Goal: Information Seeking & Learning: Learn about a topic

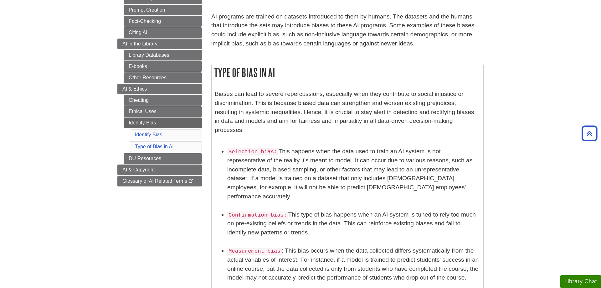
scroll to position [64, 0]
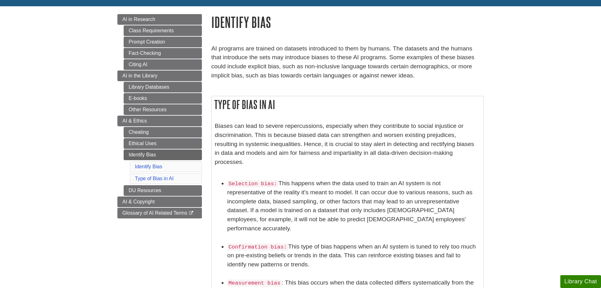
click at [535, 57] on body "Skip to Main Content Search My [PERSON_NAME][GEOGRAPHIC_DATA] Library Guides AI…" at bounding box center [300, 273] width 601 height 675
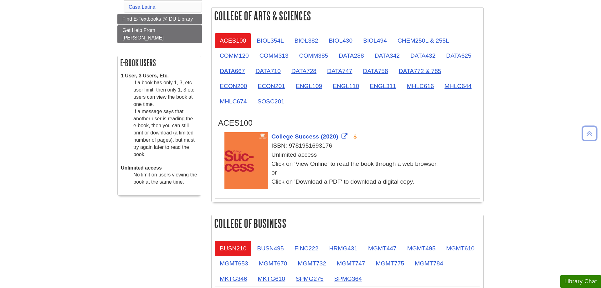
scroll to position [32, 0]
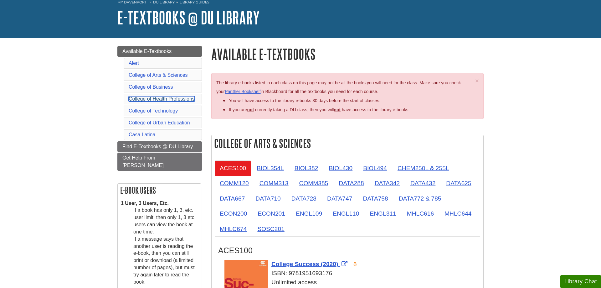
click at [173, 101] on link "College of Health Professions" at bounding box center [162, 98] width 66 height 5
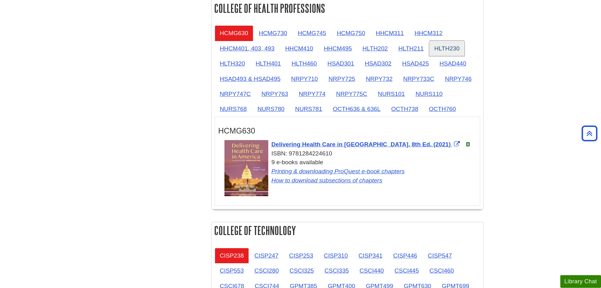
click at [448, 51] on link "HLTH230" at bounding box center [446, 48] width 35 height 15
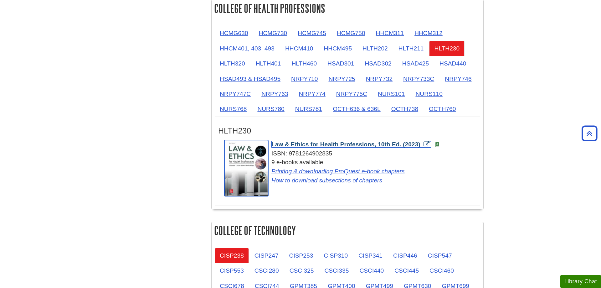
click at [355, 146] on span "Law & Ethics for Health Professions, 10th Ed. (2023)" at bounding box center [346, 144] width 149 height 7
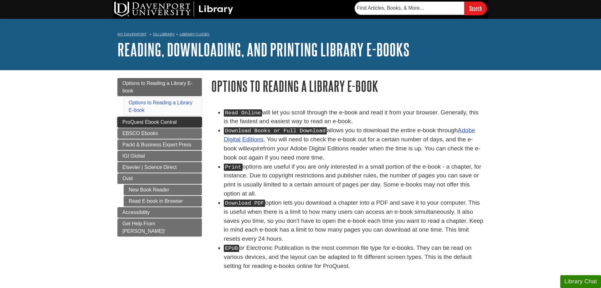
click at [130, 121] on span "ProQuest Ebook Central" at bounding box center [149, 121] width 54 height 5
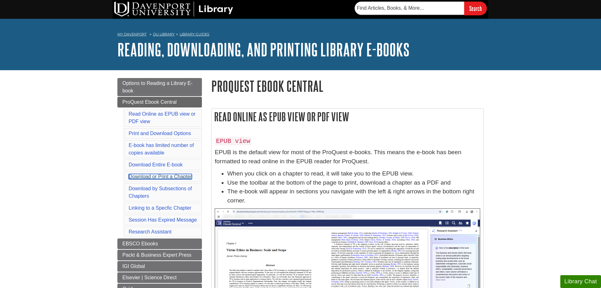
click at [129, 176] on link "Download or Print a Chapter" at bounding box center [160, 176] width 63 height 5
click at [137, 176] on link "Download or Print a Chapter" at bounding box center [160, 176] width 63 height 5
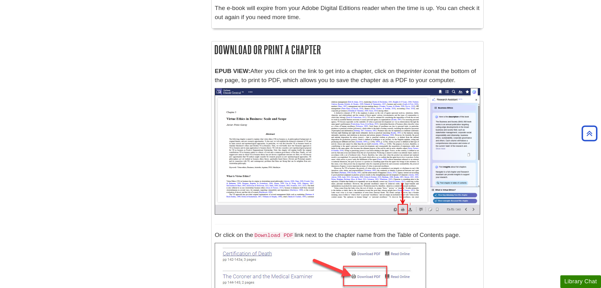
scroll to position [1867, 0]
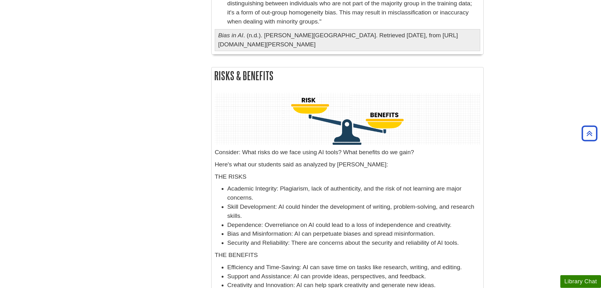
scroll to position [447, 0]
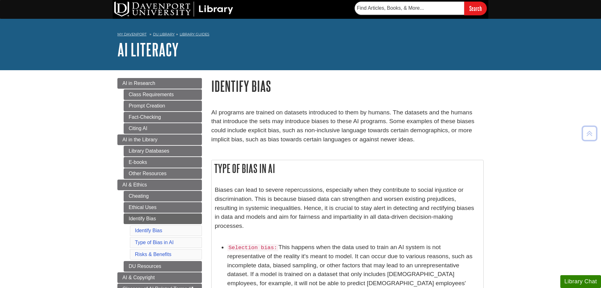
scroll to position [447, 0]
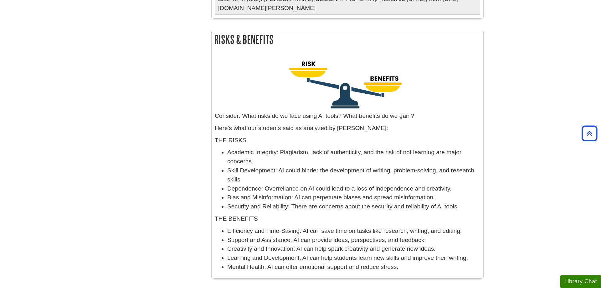
scroll to position [479, 0]
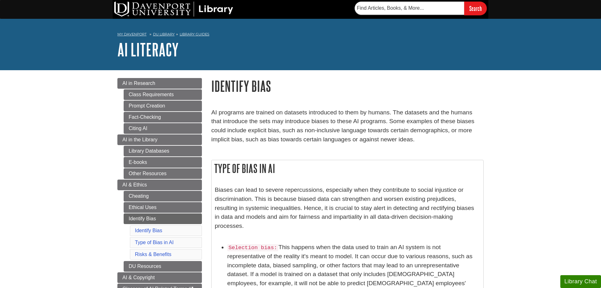
scroll to position [479, 0]
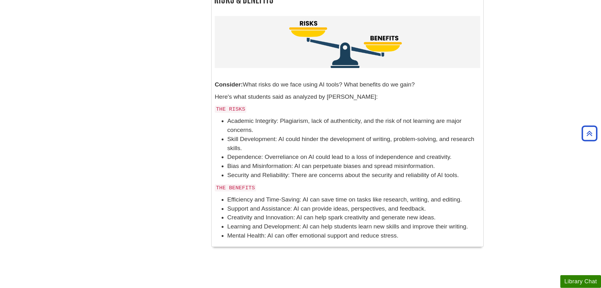
scroll to position [575, 0]
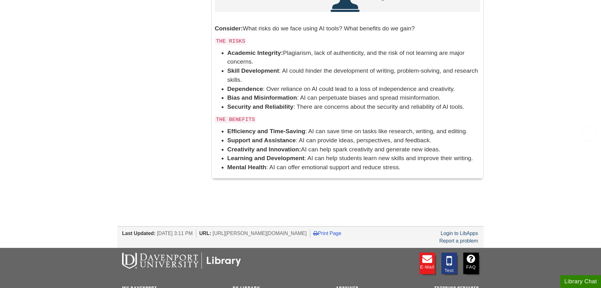
scroll to position [543, 0]
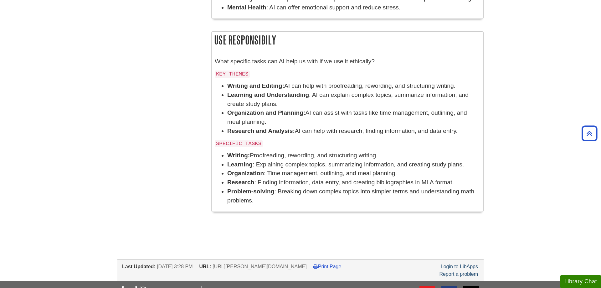
scroll to position [799, 0]
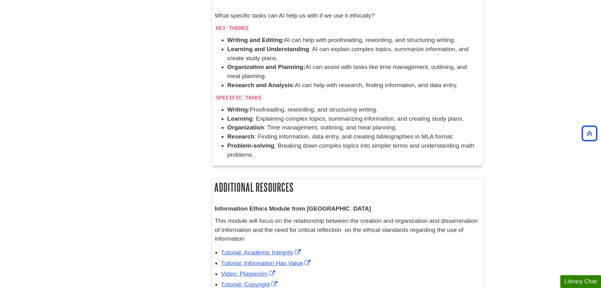
scroll to position [799, 0]
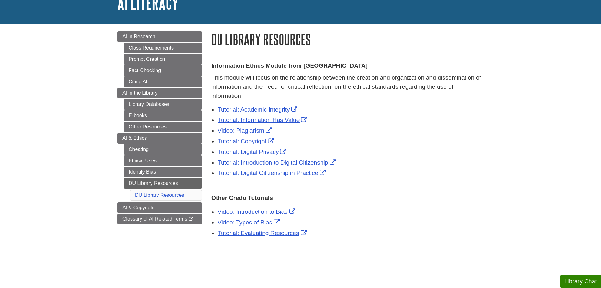
scroll to position [32, 0]
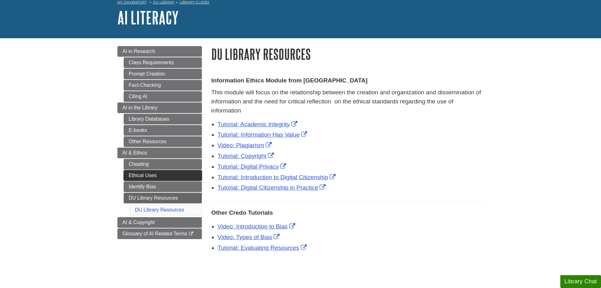
click at [161, 174] on link "Ethical Uses" at bounding box center [163, 175] width 78 height 11
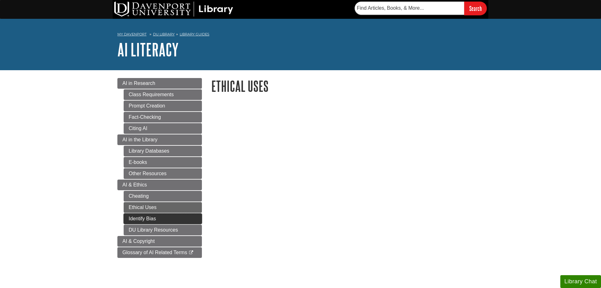
click at [174, 219] on link "Identify Bias" at bounding box center [163, 218] width 78 height 11
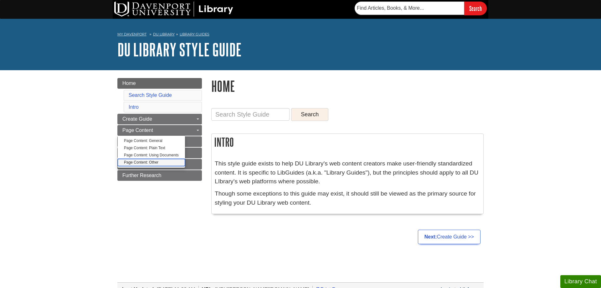
click at [149, 161] on link "Page Content: Other" at bounding box center [151, 162] width 67 height 7
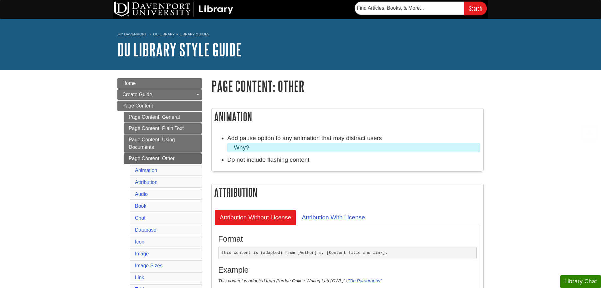
scroll to position [160, 0]
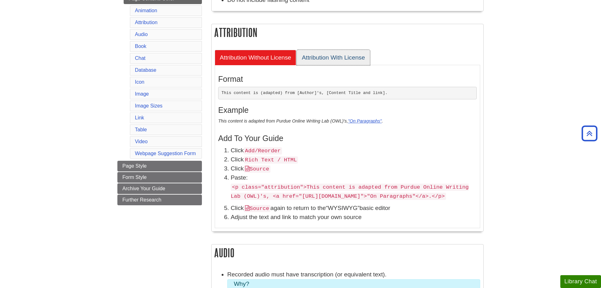
click at [332, 55] on link "Attribution With License" at bounding box center [333, 57] width 73 height 15
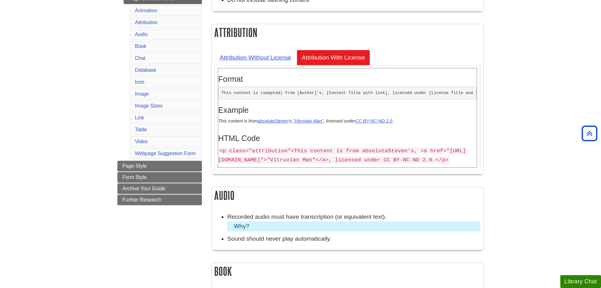
drag, startPoint x: 220, startPoint y: 152, endPoint x: 275, endPoint y: 169, distance: 57.5
click at [274, 164] on p "<p class="attribution">This content is from absoluteSteven's, <a href="https://…" at bounding box center [347, 155] width 259 height 18
copy code "<p class="attribution">This content is from absoluteSteven's, <a href="https://…"
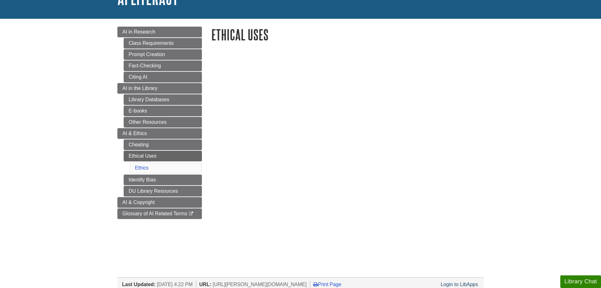
scroll to position [64, 0]
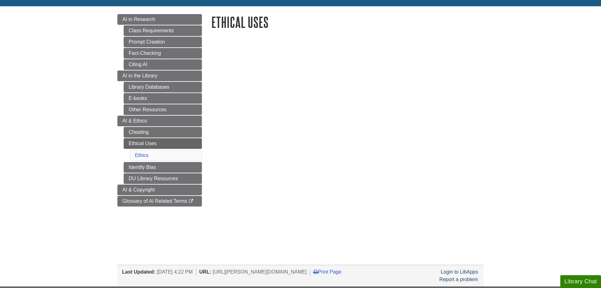
click at [272, 227] on div at bounding box center [348, 134] width 282 height 192
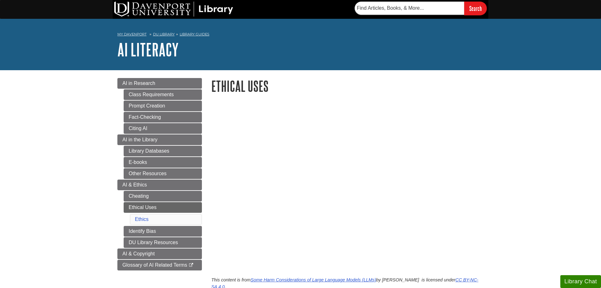
scroll to position [64, 0]
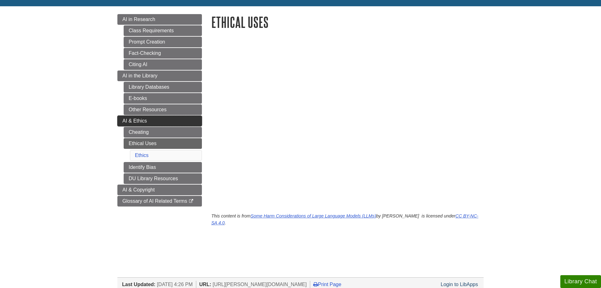
click at [174, 123] on link "AI & Ethics" at bounding box center [159, 121] width 85 height 11
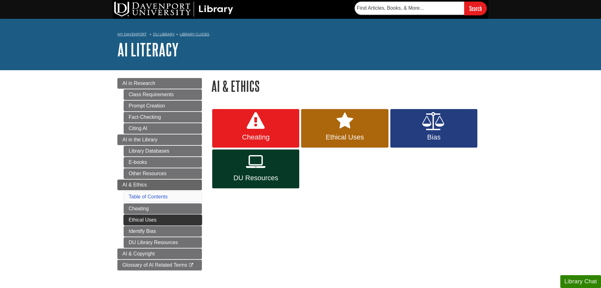
click at [157, 221] on link "Ethical Uses" at bounding box center [163, 220] width 78 height 11
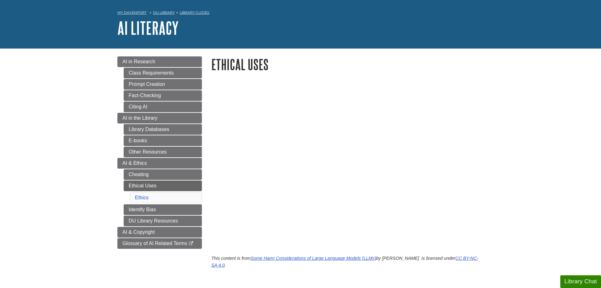
scroll to position [32, 0]
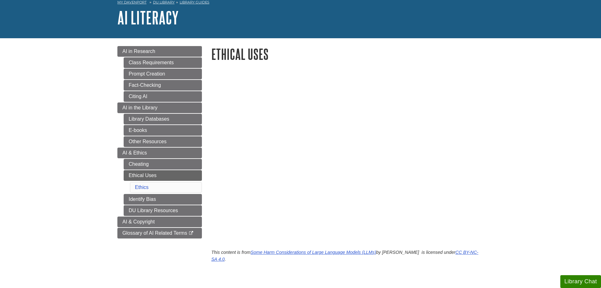
click at [518, 113] on body "Skip to Main Content Search My [PERSON_NAME] DU Library Library Guides AI Liter…" at bounding box center [300, 206] width 601 height 476
click at [474, 52] on h1 "Ethical Uses" at bounding box center [347, 54] width 272 height 16
click at [149, 164] on link "Cheating" at bounding box center [163, 164] width 78 height 11
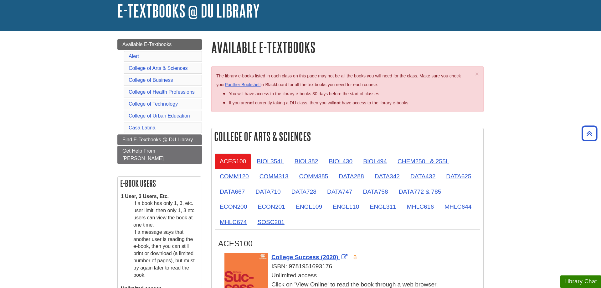
scroll to position [32, 0]
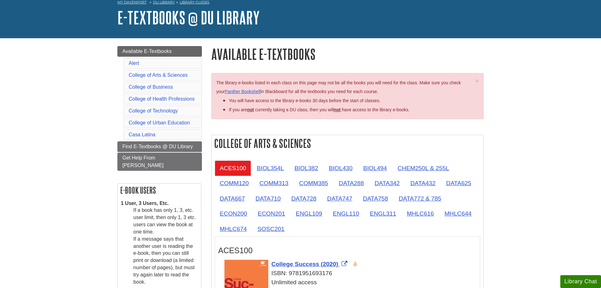
click at [161, 103] on li "College of Health Professions" at bounding box center [163, 99] width 78 height 11
click at [163, 100] on link "College of Health Professions" at bounding box center [162, 98] width 66 height 5
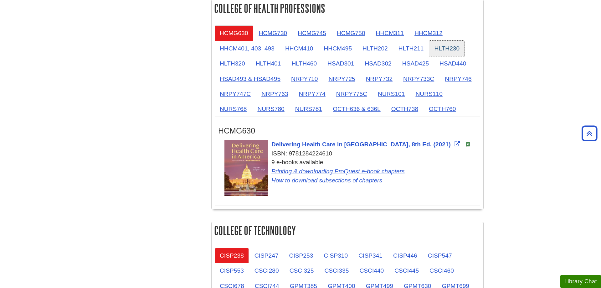
click at [444, 50] on link "HLTH230" at bounding box center [446, 48] width 35 height 15
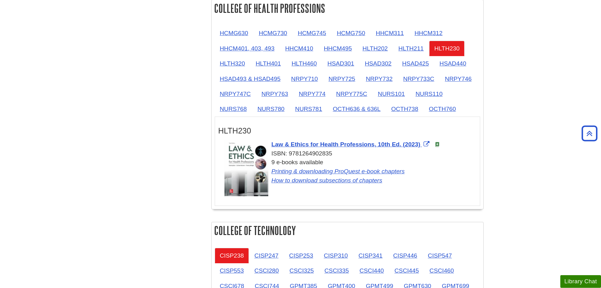
click at [517, 138] on body "Skip to Main Content Search My Davenport DU Library Library Guides E-Textbooks …" at bounding box center [300, 220] width 601 height 1590
drag, startPoint x: 291, startPoint y: 153, endPoint x: 309, endPoint y: 153, distance: 18.8
click at [309, 153] on div "ISBN: 9781264902835" at bounding box center [351, 153] width 252 height 9
click at [306, 154] on div "ISBN: 9781264902835" at bounding box center [351, 153] width 252 height 9
drag, startPoint x: 288, startPoint y: 154, endPoint x: 338, endPoint y: 154, distance: 49.8
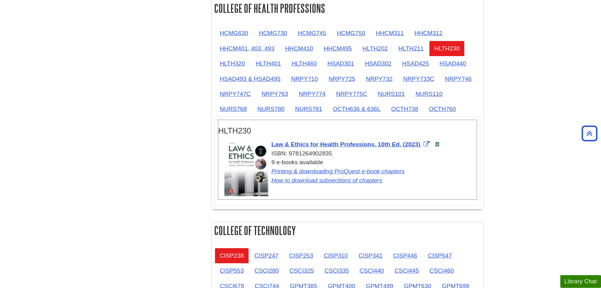
click at [338, 154] on div "ISBN: 9781264902835" at bounding box center [351, 153] width 252 height 9
copy div "9781264902835"
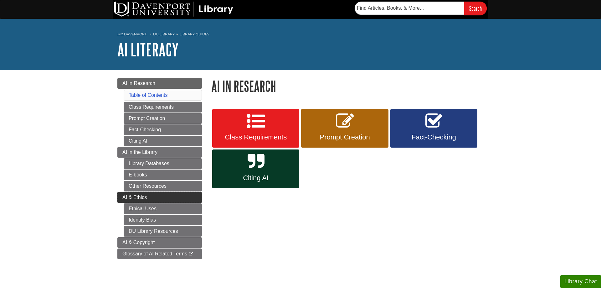
click at [122, 200] on link "AI & Ethics" at bounding box center [159, 197] width 85 height 11
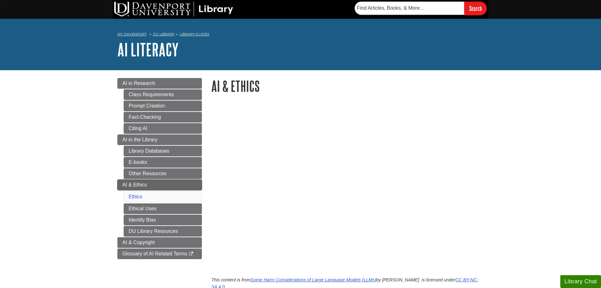
click at [163, 186] on link "AI & Ethics" at bounding box center [159, 184] width 85 height 11
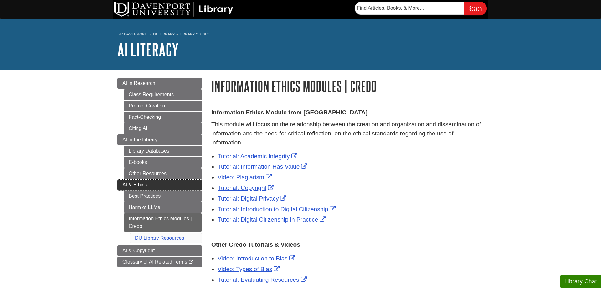
click at [129, 182] on link "AI & Ethics" at bounding box center [159, 184] width 85 height 11
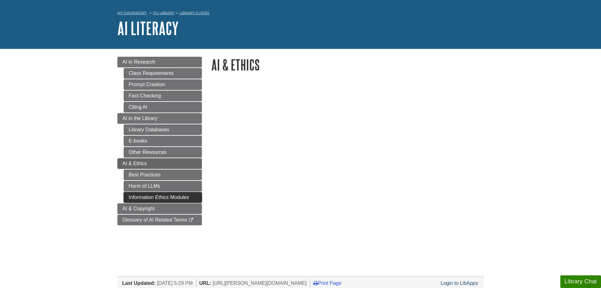
scroll to position [32, 0]
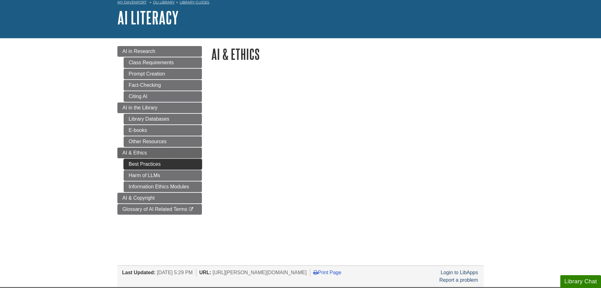
click at [139, 162] on link "Best Practices" at bounding box center [163, 164] width 78 height 11
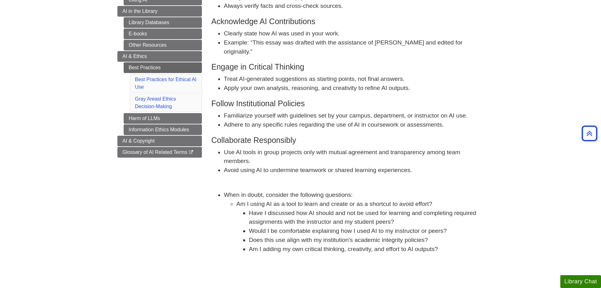
scroll to position [128, 0]
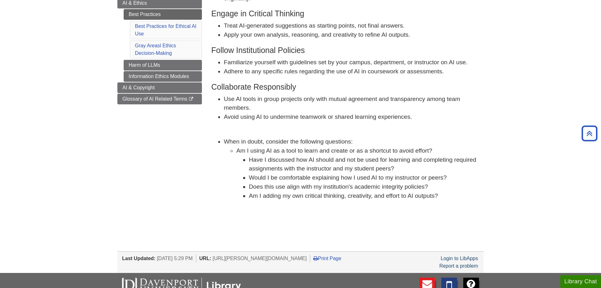
scroll to position [128, 0]
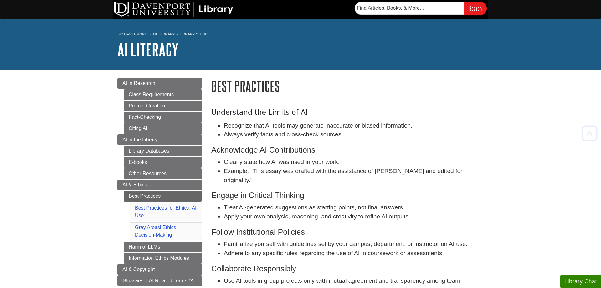
scroll to position [128, 0]
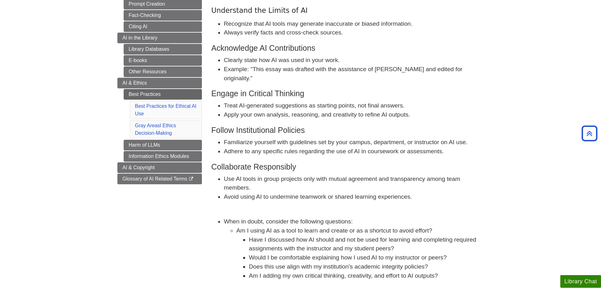
scroll to position [64, 0]
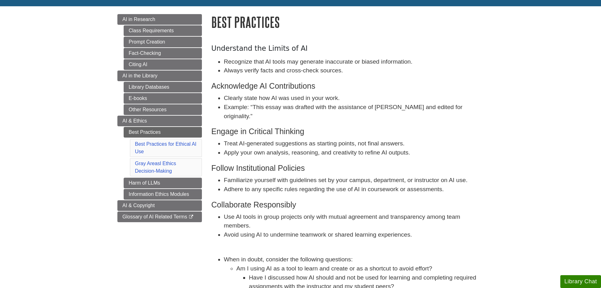
click at [146, 166] on li "Gray Areasl Ethics Decision-Making" at bounding box center [166, 167] width 72 height 18
click at [148, 162] on link "Gray Areasl Ethics Decision-Making" at bounding box center [155, 167] width 41 height 13
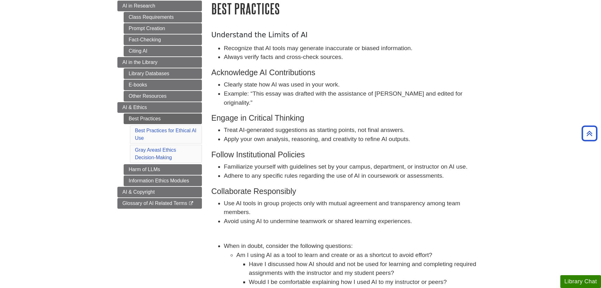
scroll to position [45, 0]
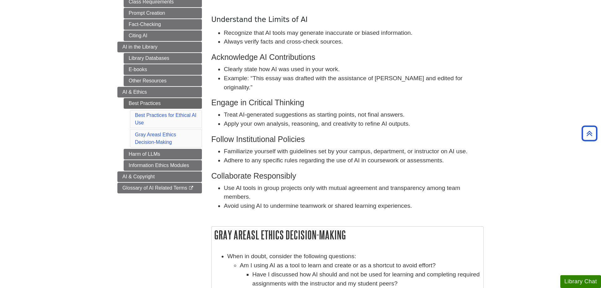
scroll to position [43, 0]
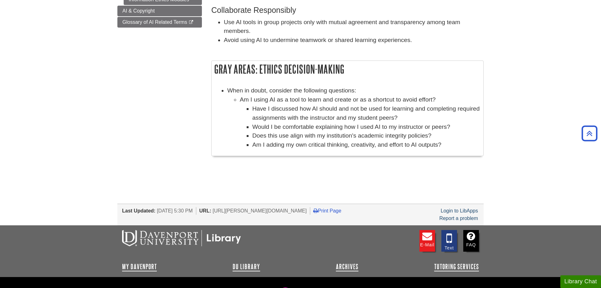
scroll to position [234, 0]
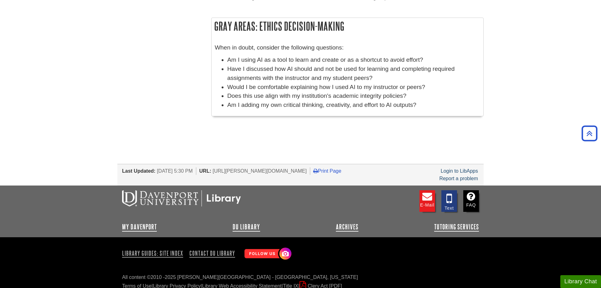
scroll to position [269, 0]
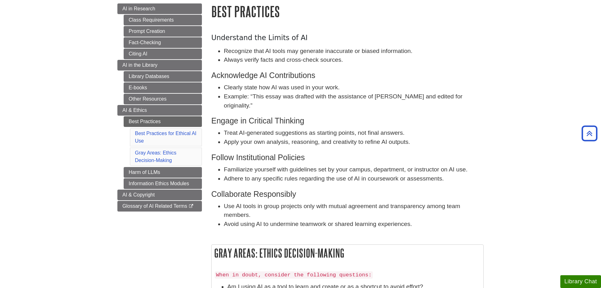
scroll to position [46, 0]
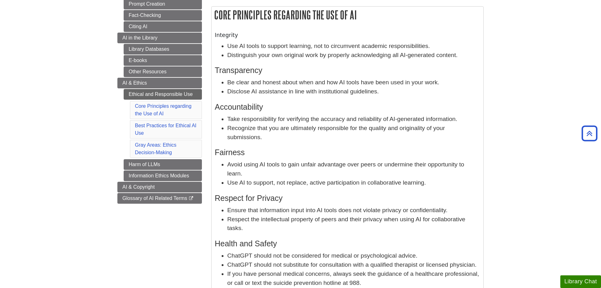
scroll to position [90, 0]
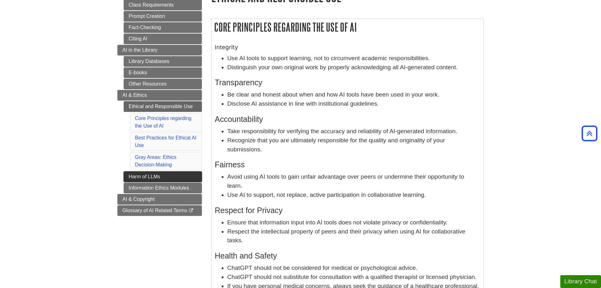
click at [129, 178] on link "Harm of LLMs" at bounding box center [163, 176] width 78 height 11
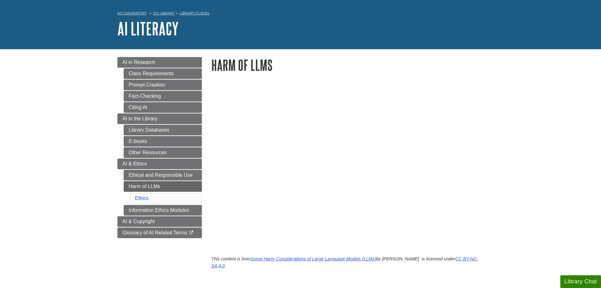
scroll to position [32, 0]
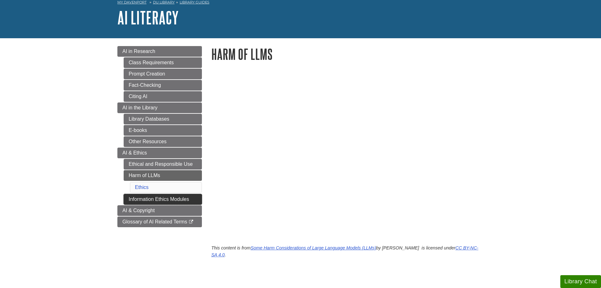
click at [132, 198] on link "Information Ethics Modules" at bounding box center [163, 199] width 78 height 11
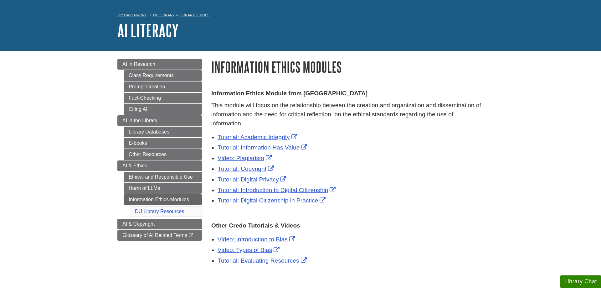
scroll to position [32, 0]
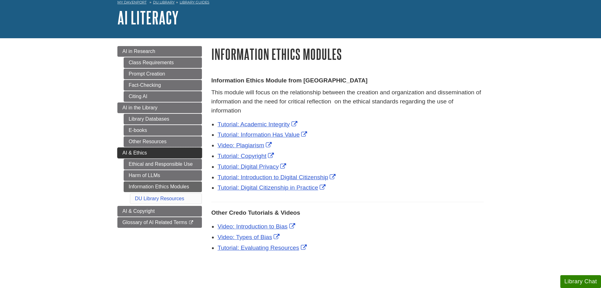
click at [144, 148] on link "AI & Ethics" at bounding box center [159, 152] width 85 height 11
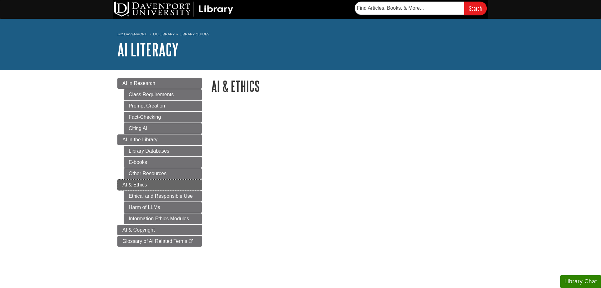
click at [137, 183] on span "AI & Ethics" at bounding box center [134, 184] width 24 height 5
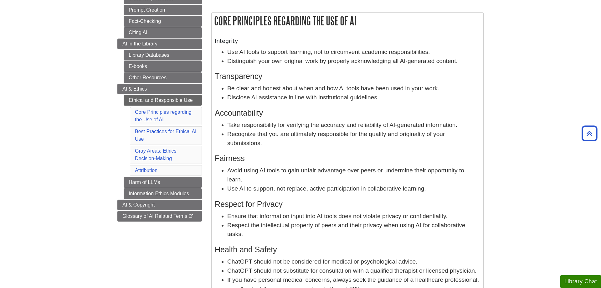
scroll to position [64, 0]
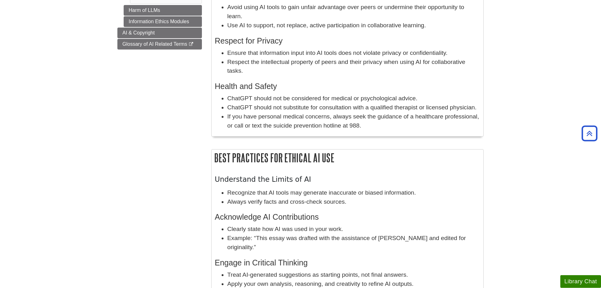
scroll to position [319, 0]
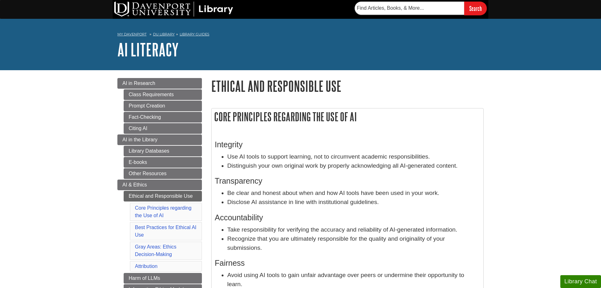
scroll to position [96, 0]
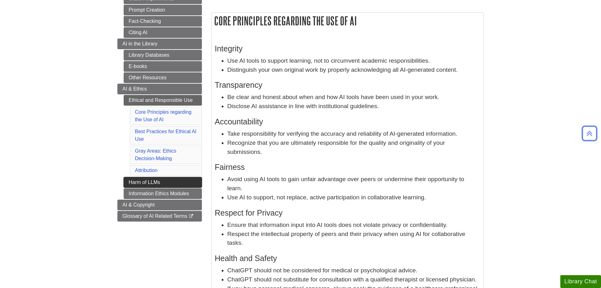
click at [140, 181] on link "Harm of LLMs" at bounding box center [163, 182] width 78 height 11
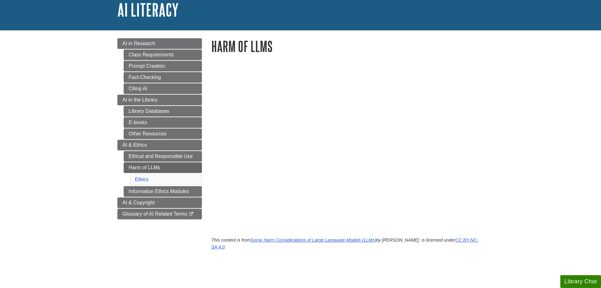
scroll to position [64, 0]
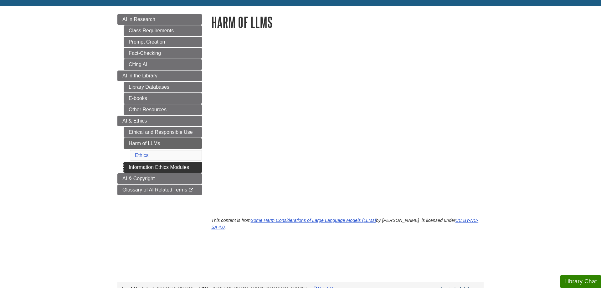
click at [132, 171] on link "Information Ethics Modules" at bounding box center [163, 167] width 78 height 11
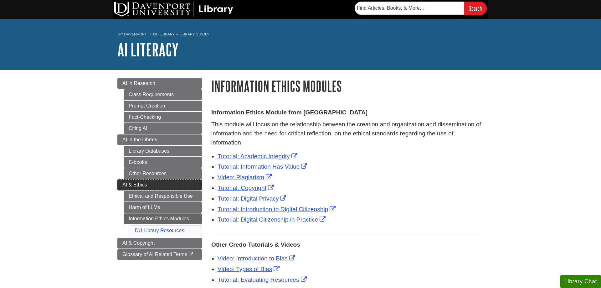
click at [150, 189] on link "AI & Ethics" at bounding box center [159, 184] width 85 height 11
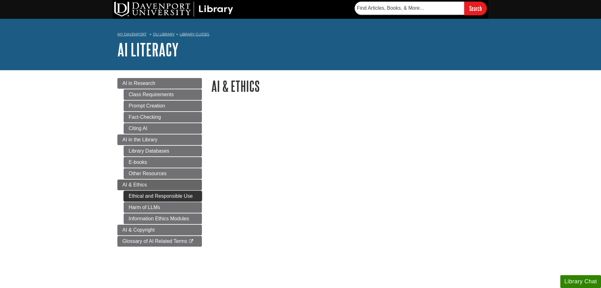
click at [145, 201] on link "Ethical and Responsible Use" at bounding box center [163, 196] width 78 height 11
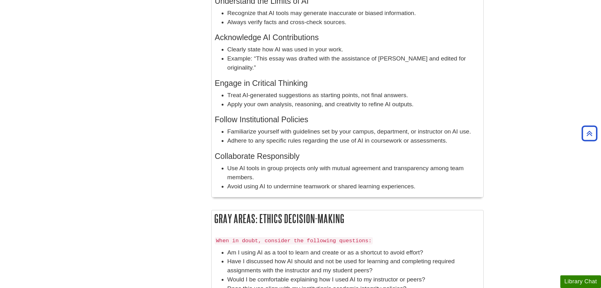
scroll to position [511, 0]
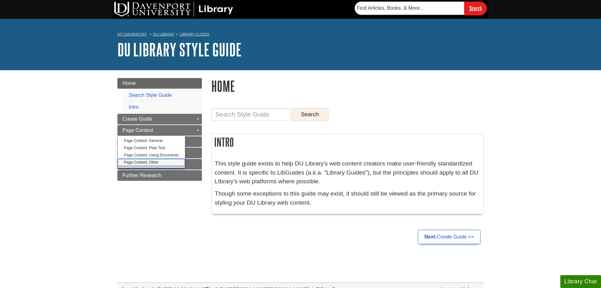
click at [150, 163] on link "Page Content: Other" at bounding box center [151, 162] width 67 height 7
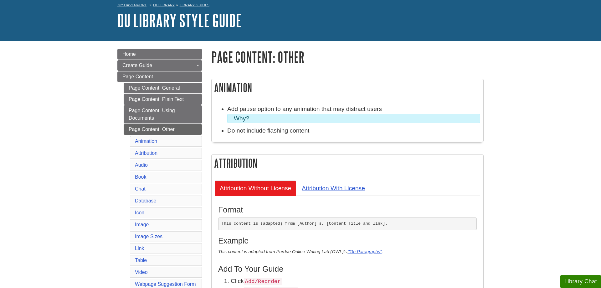
scroll to position [64, 0]
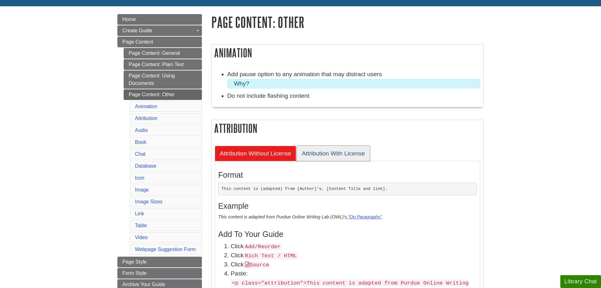
click at [333, 152] on link "Attribution With License" at bounding box center [333, 153] width 73 height 15
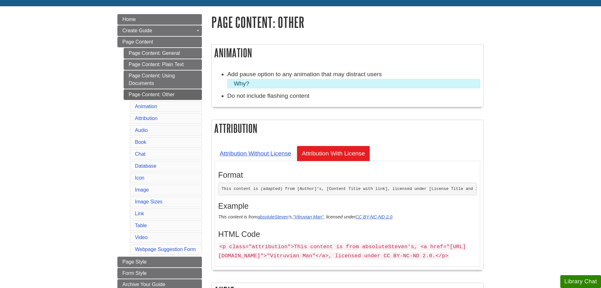
drag, startPoint x: 218, startPoint y: 246, endPoint x: 296, endPoint y: 270, distance: 81.4
click at [296, 266] on div "Format This content is (adapted) from [Author]'s, [Content Title and link]. Exa…" at bounding box center [348, 214] width 266 height 106
copy code "<p class="attribution">This content is from absoluteSteven's, <a href="https://…"
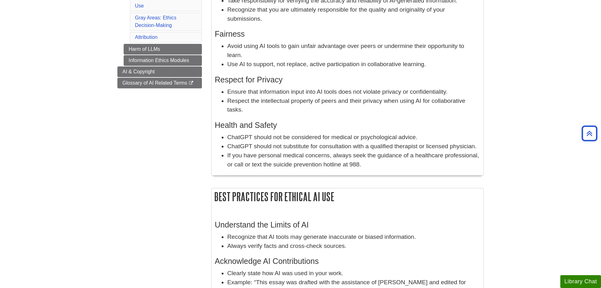
scroll to position [37, 0]
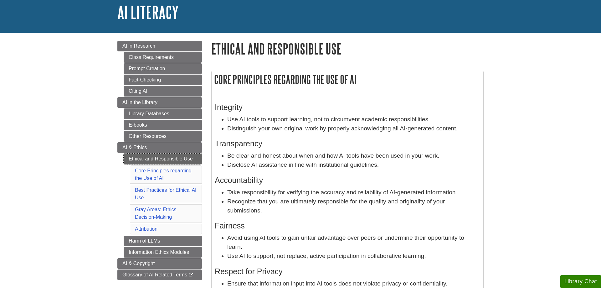
click at [147, 158] on link "Ethical and Responsible Use" at bounding box center [163, 158] width 78 height 11
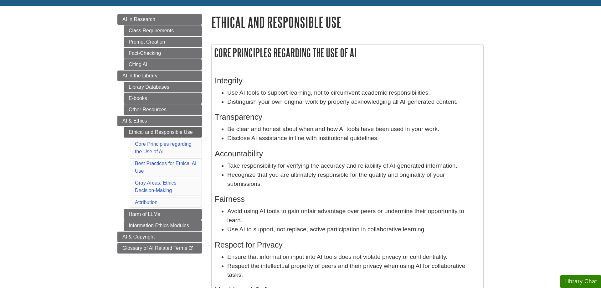
scroll to position [96, 0]
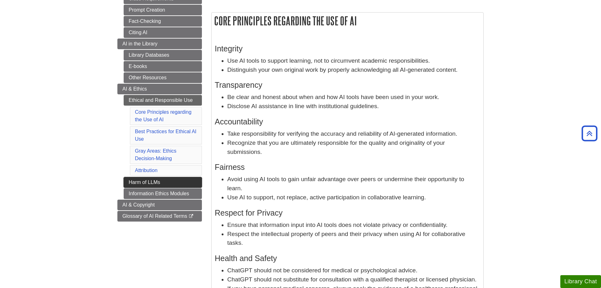
click at [132, 180] on link "Harm of LLMs" at bounding box center [163, 182] width 78 height 11
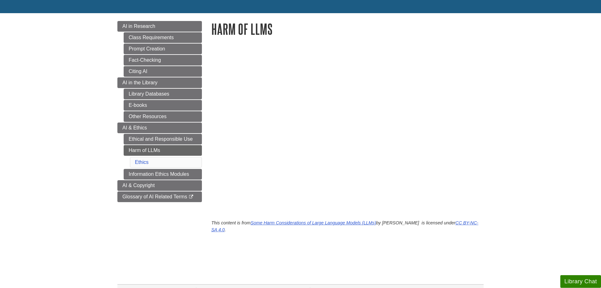
scroll to position [64, 0]
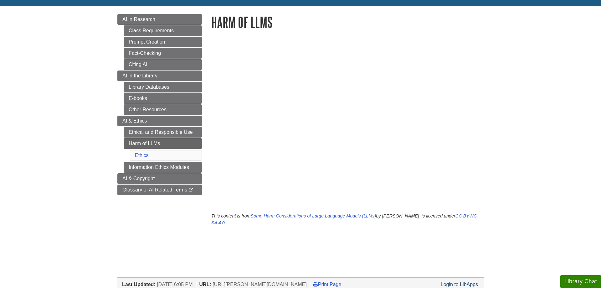
click at [123, 166] on li "AI & Ethics Ethical and Responsible Use Harm of LLMs Ethics Information Ethics …" at bounding box center [159, 144] width 85 height 57
click at [126, 167] on link "Information Ethics Modules" at bounding box center [163, 167] width 78 height 11
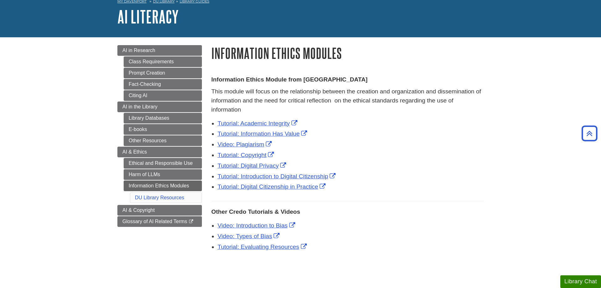
scroll to position [32, 0]
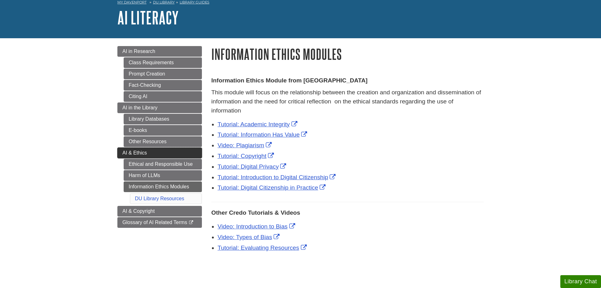
click at [123, 154] on span "AI & Ethics" at bounding box center [134, 152] width 24 height 5
